Goal: Task Accomplishment & Management: Use online tool/utility

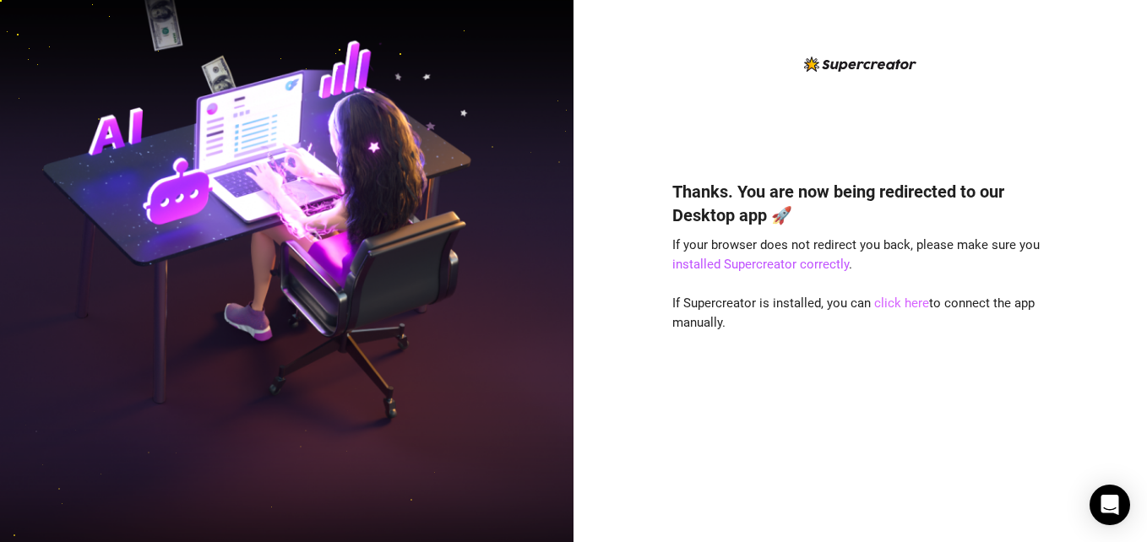
click at [897, 304] on link "click here" at bounding box center [901, 303] width 55 height 15
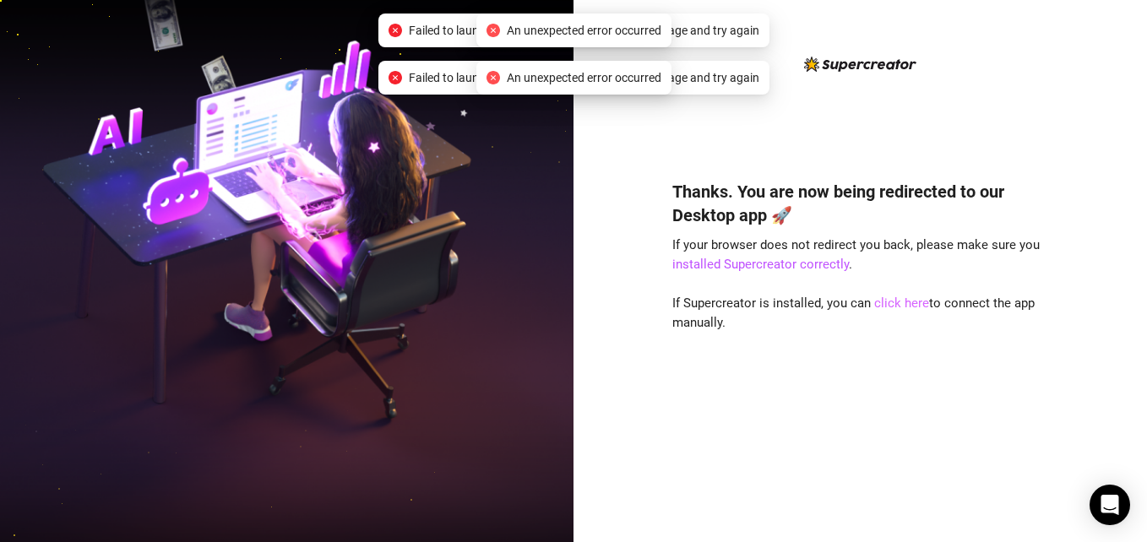
click at [905, 303] on link "click here" at bounding box center [901, 303] width 55 height 15
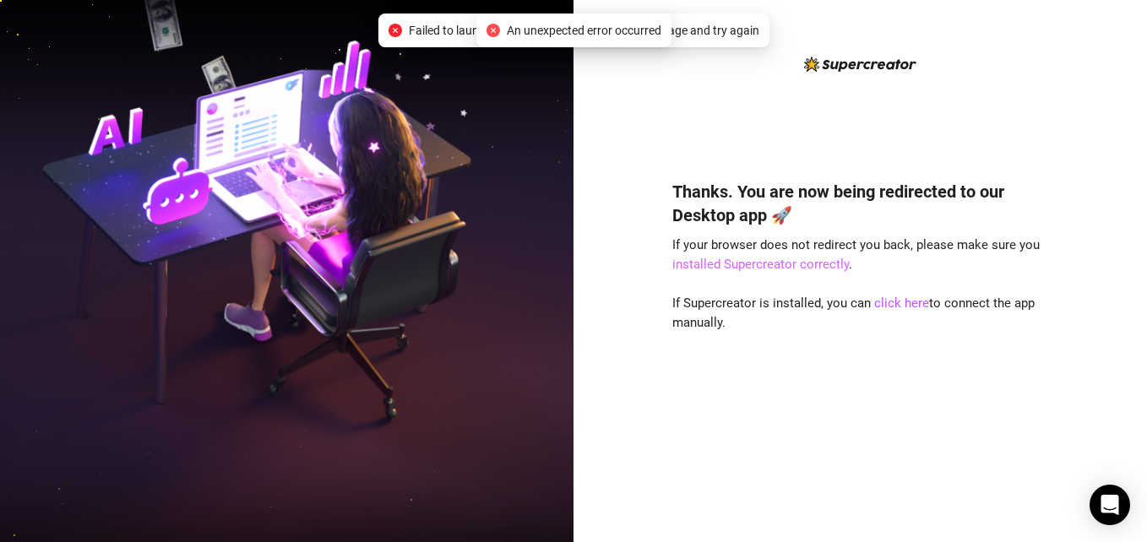
click at [815, 264] on link "installed Supercreator correctly" at bounding box center [760, 264] width 176 height 15
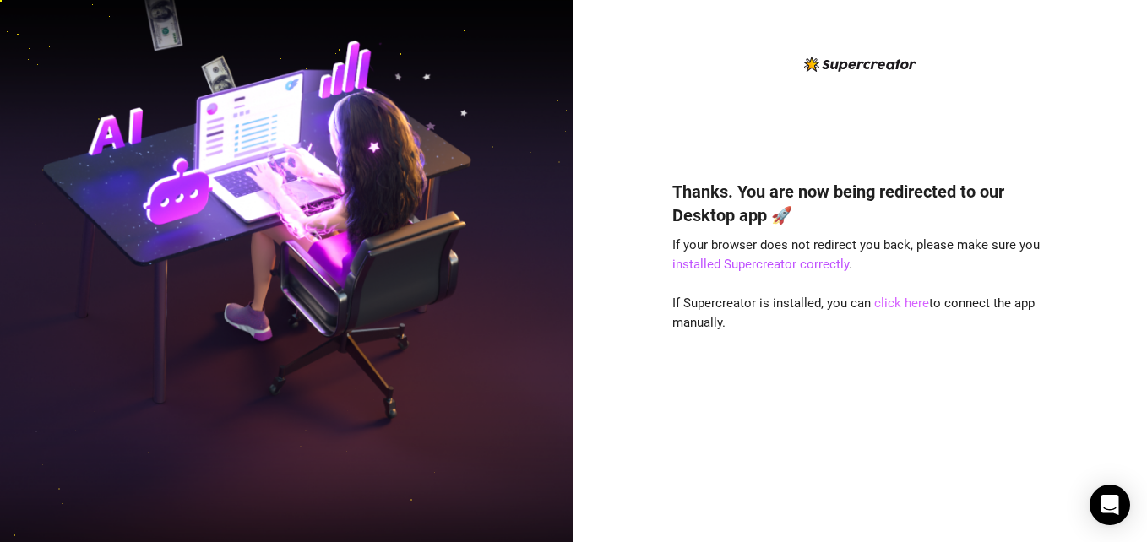
click at [881, 307] on link "click here" at bounding box center [901, 303] width 55 height 15
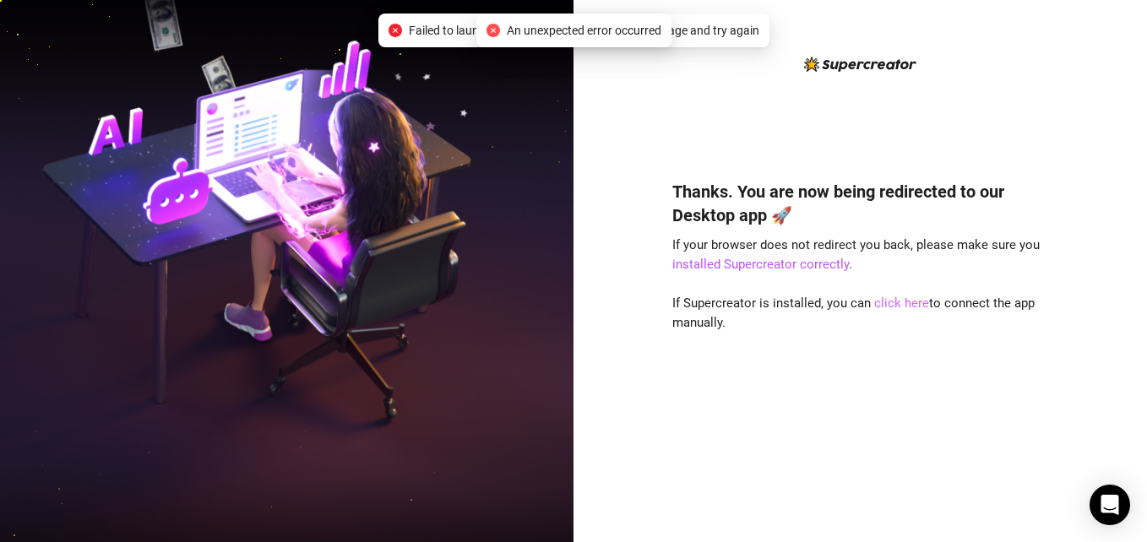
click at [902, 302] on link "click here" at bounding box center [901, 303] width 55 height 15
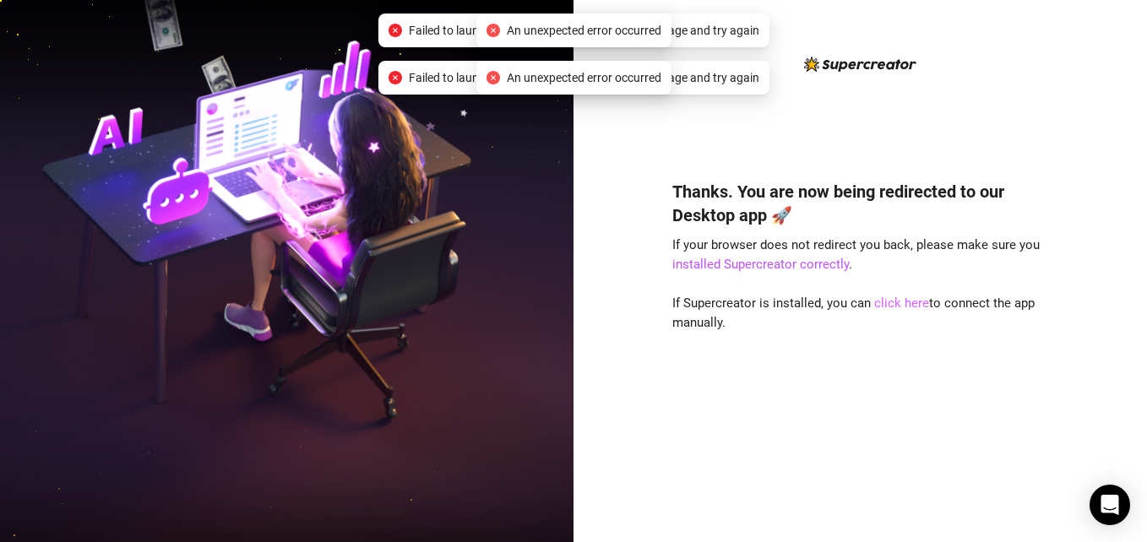
click at [902, 302] on link "click here" at bounding box center [901, 303] width 55 height 15
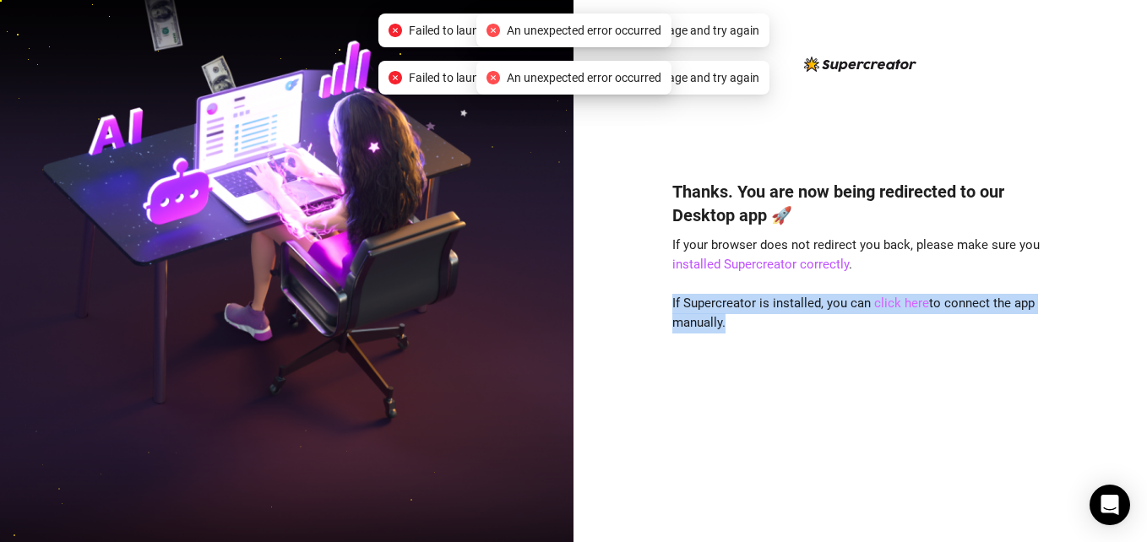
click at [902, 302] on link "click here" at bounding box center [901, 303] width 55 height 15
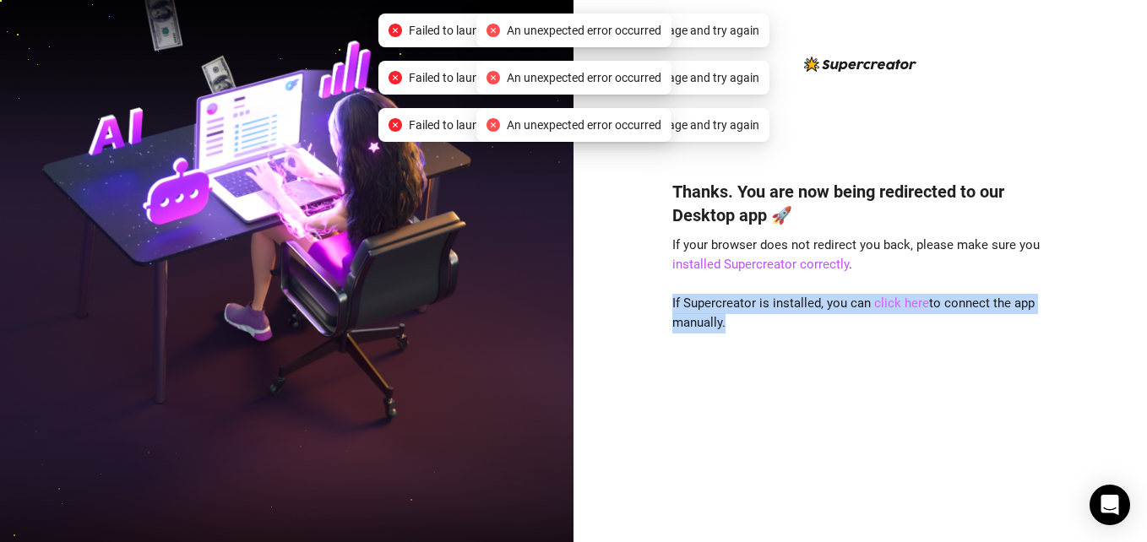
click at [902, 302] on link "click here" at bounding box center [901, 303] width 55 height 15
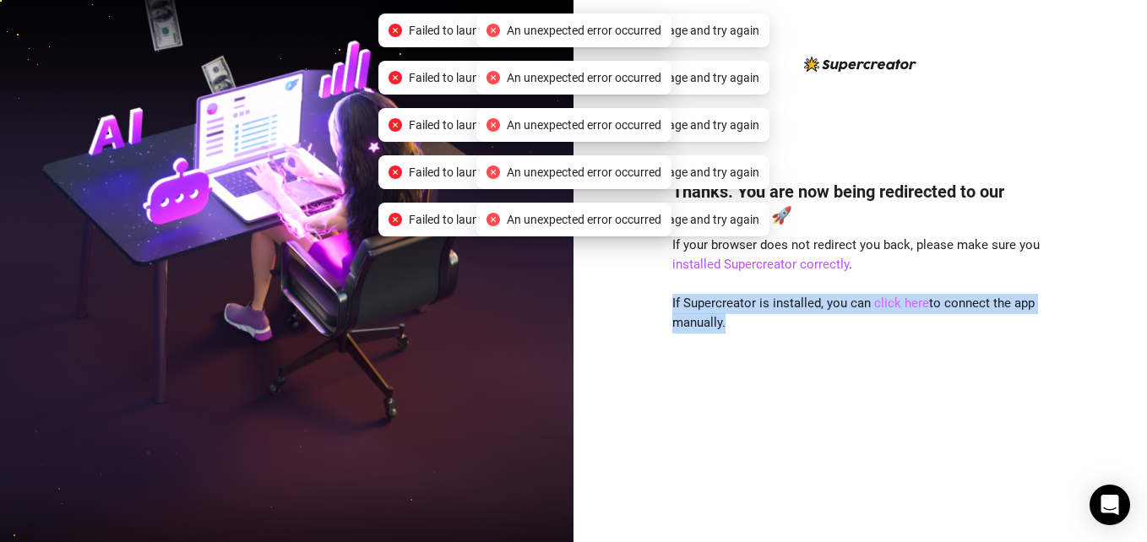
click at [902, 302] on link "click here" at bounding box center [901, 303] width 55 height 15
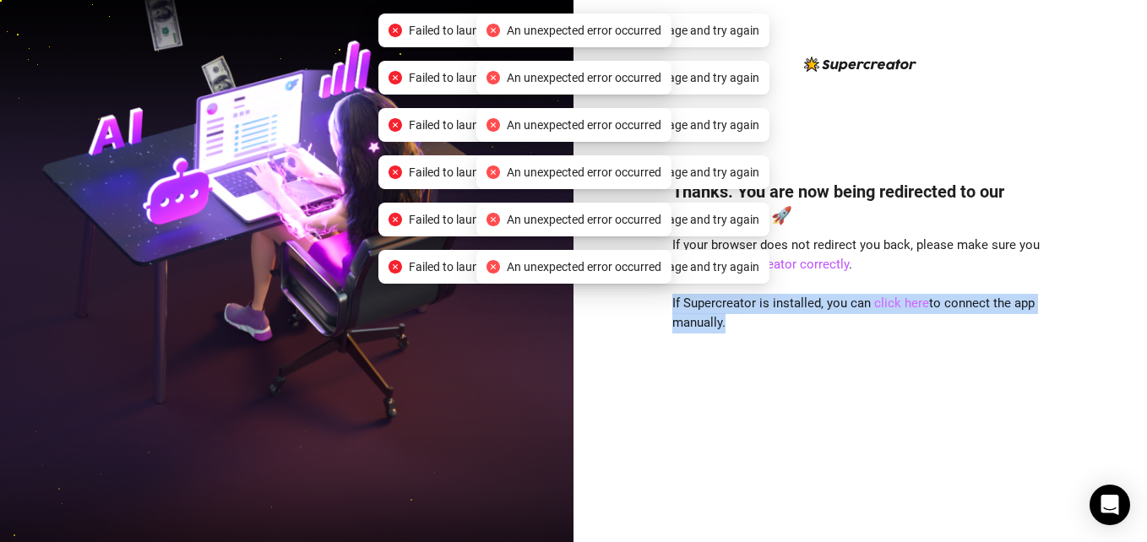
click at [902, 302] on link "click here" at bounding box center [901, 303] width 55 height 15
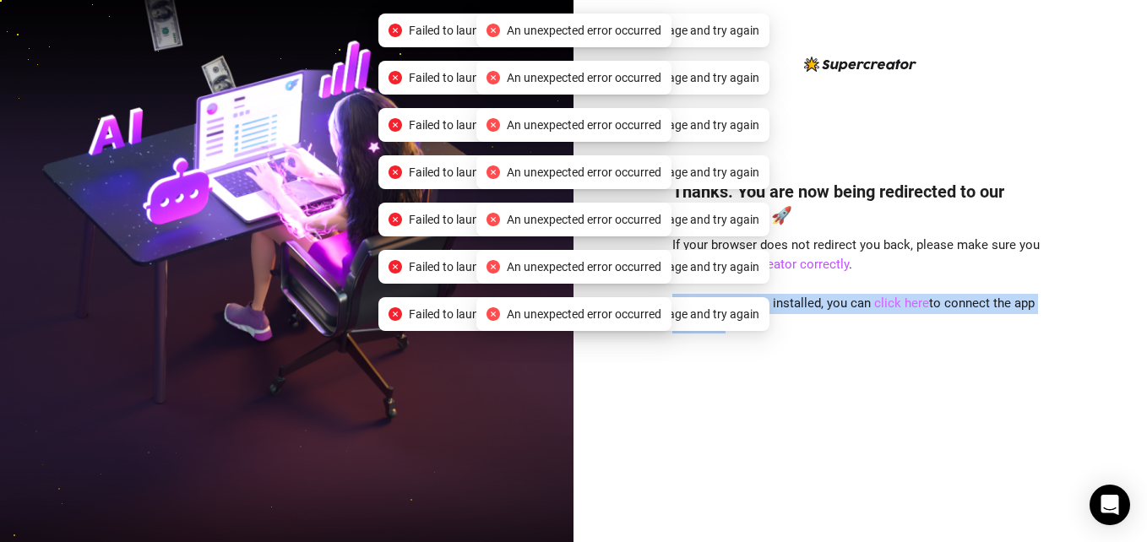
click at [902, 302] on link "click here" at bounding box center [901, 303] width 55 height 15
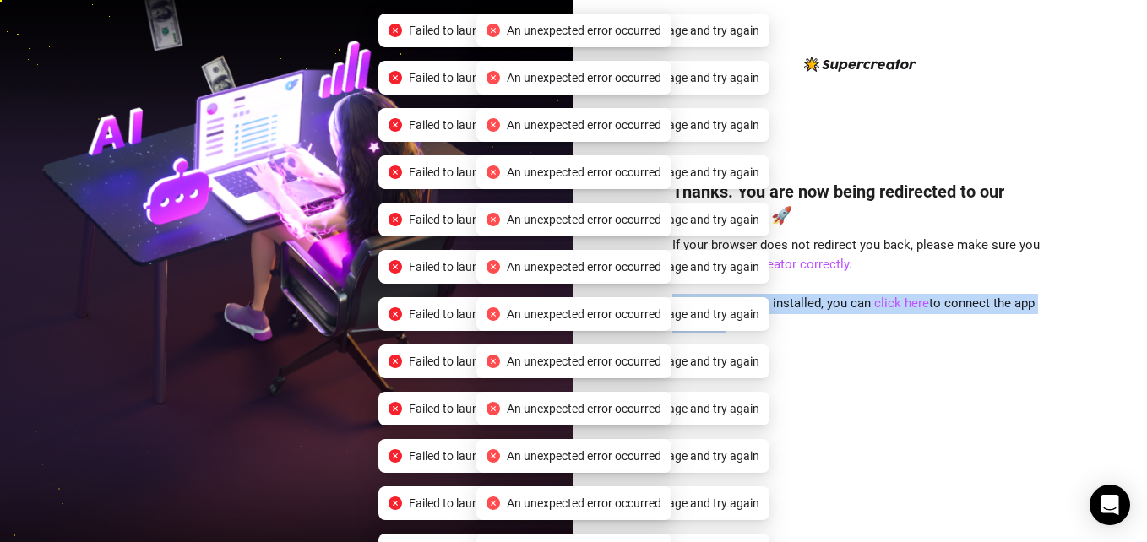
drag, startPoint x: 902, startPoint y: 302, endPoint x: 908, endPoint y: 410, distance: 108.2
click at [908, 410] on div "Thanks. You are now being redirected to our Desktop app 🚀 If your browser does …" at bounding box center [860, 336] width 377 height 358
